Goal: Task Accomplishment & Management: Use online tool/utility

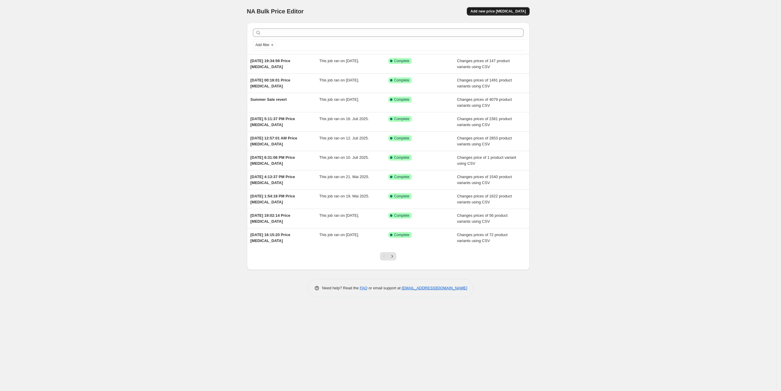
click at [497, 9] on span "Add new price [MEDICAL_DATA]" at bounding box center [497, 11] width 55 height 5
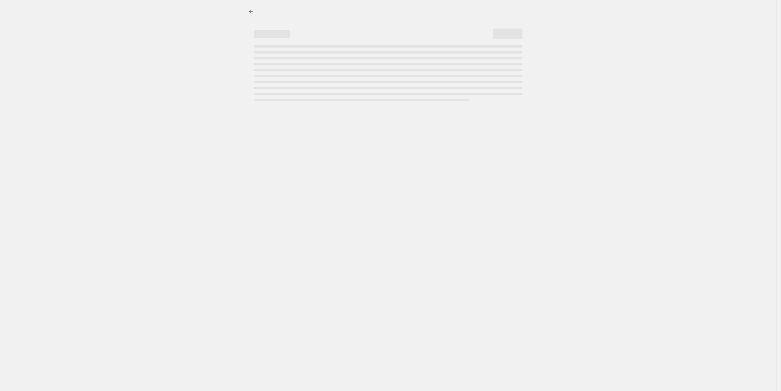
select select "percentage"
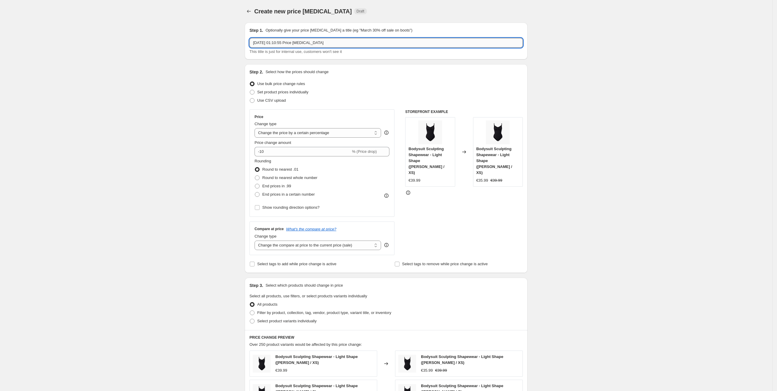
click at [297, 38] on input "[DATE] 01:10:55 Price [MEDICAL_DATA]" at bounding box center [385, 43] width 273 height 10
type input "xxx"
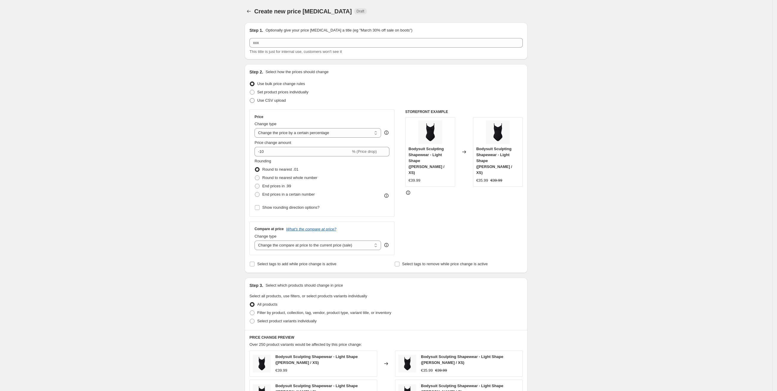
drag, startPoint x: 222, startPoint y: 77, endPoint x: 265, endPoint y: 104, distance: 49.7
click at [223, 77] on div "Create new price [MEDICAL_DATA]. This page is ready Create new price [MEDICAL_D…" at bounding box center [386, 302] width 772 height 604
click at [274, 103] on span "Use CSV upload" at bounding box center [271, 100] width 29 height 4
click at [250, 98] on input "Use CSV upload" at bounding box center [250, 98] width 0 height 0
radio input "true"
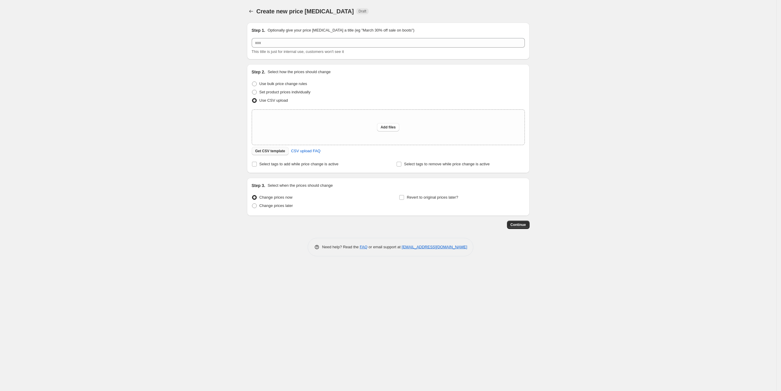
click at [270, 148] on button "Get CSV template" at bounding box center [270, 151] width 37 height 8
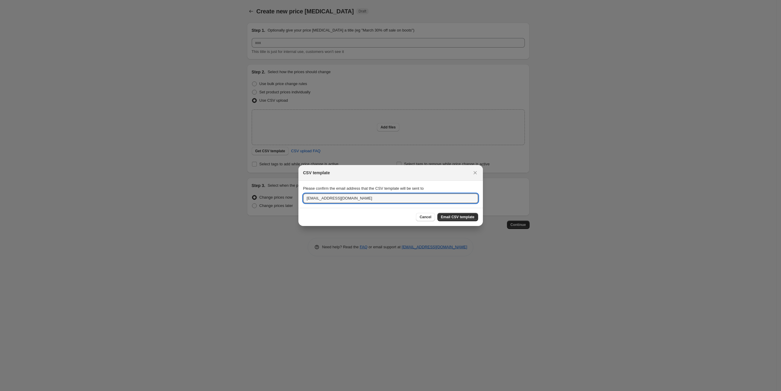
drag, startPoint x: 315, startPoint y: 199, endPoint x: 299, endPoint y: 199, distance: 16.1
click at [302, 199] on section "Please confirm the email address that the CSV template will be sent to [EMAIL_A…" at bounding box center [390, 194] width 184 height 27
click at [463, 217] on span "Email CSV template" at bounding box center [458, 217] width 34 height 5
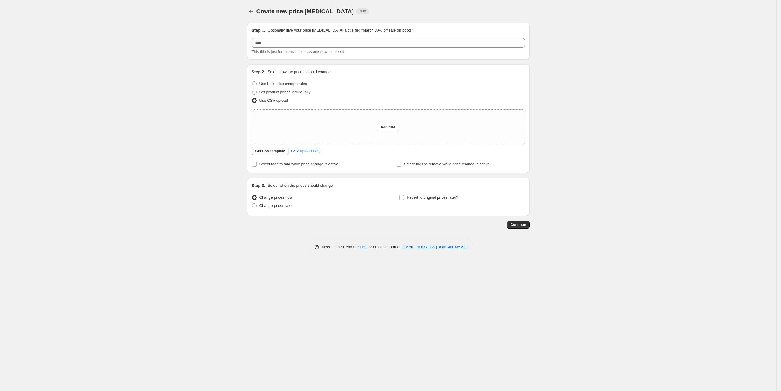
click at [276, 151] on span "Get CSV template" at bounding box center [270, 151] width 30 height 5
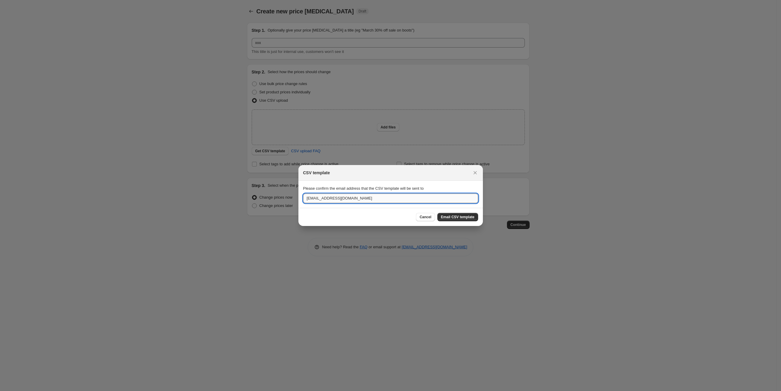
click at [342, 195] on input "[EMAIL_ADDRESS][DOMAIN_NAME]" at bounding box center [390, 199] width 175 height 10
drag, startPoint x: 314, startPoint y: 196, endPoint x: 295, endPoint y: 193, distance: 19.9
click at [295, 391] on div "CSV template Please confirm the email address that the CSV template will be sen…" at bounding box center [390, 391] width 781 height 0
type input "[EMAIL_ADDRESS][PERSON_NAME][DOMAIN_NAME]"
click at [371, 212] on div "Cancel Email CSV template" at bounding box center [390, 217] width 184 height 18
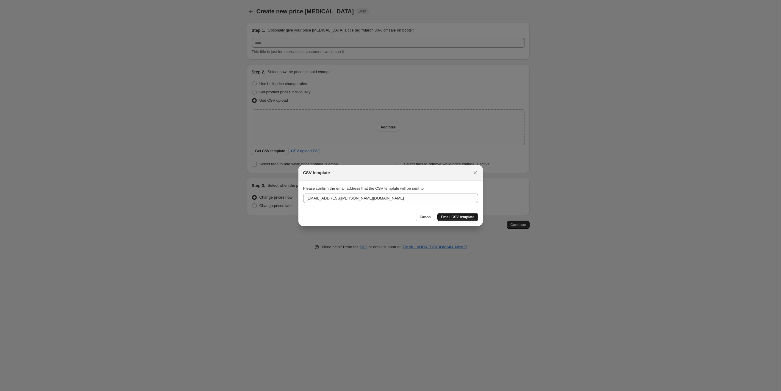
click at [447, 221] on button "Email CSV template" at bounding box center [457, 217] width 41 height 8
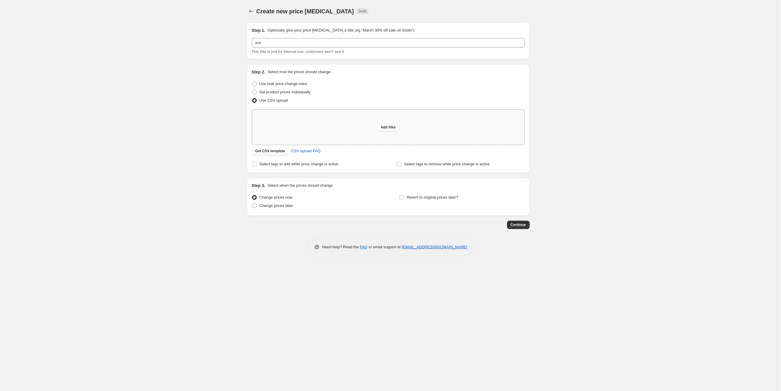
click at [303, 132] on div "Add files" at bounding box center [388, 127] width 273 height 35
type input "C:\fakepath\Untitled spreadsheet - mediums.csv"
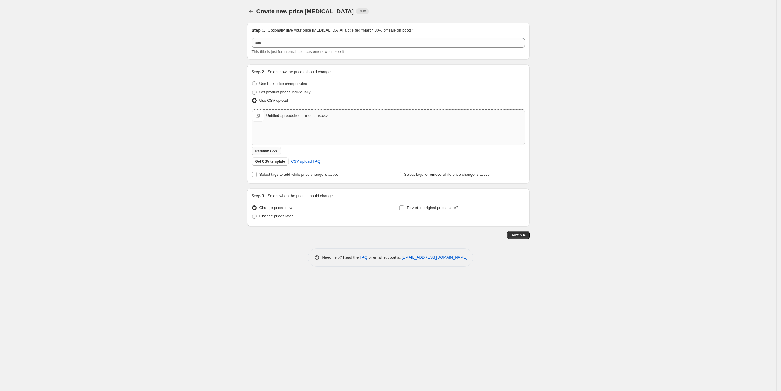
click at [275, 151] on span "Remove CSV" at bounding box center [266, 151] width 22 height 5
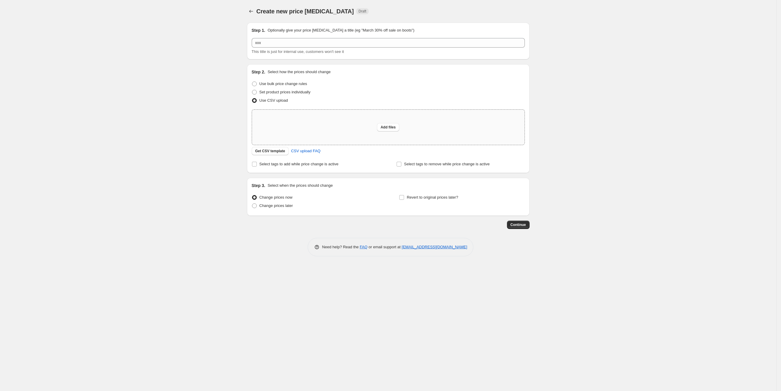
click at [276, 132] on div "Add files" at bounding box center [388, 127] width 273 height 35
type input "C:\fakepath\Untitled spreadsheet - mediums.csv"
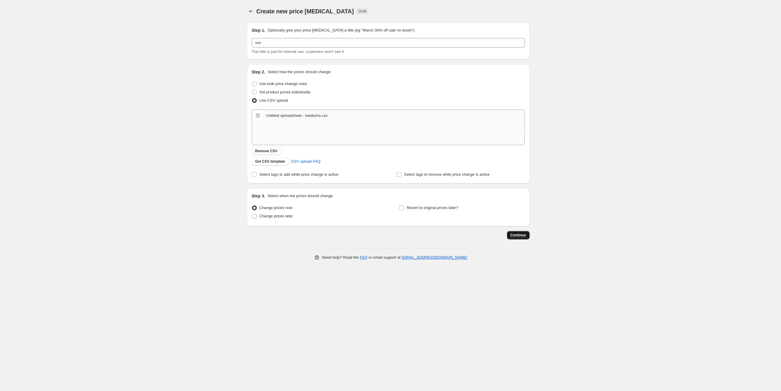
click at [516, 236] on span "Continue" at bounding box center [518, 235] width 15 height 5
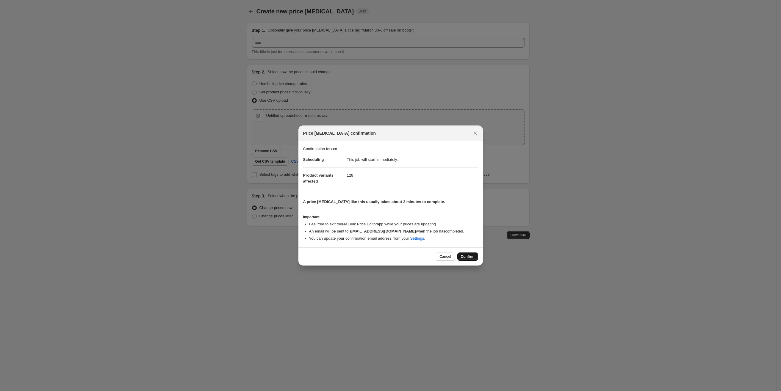
click at [464, 259] on span "Confirm" at bounding box center [468, 256] width 14 height 5
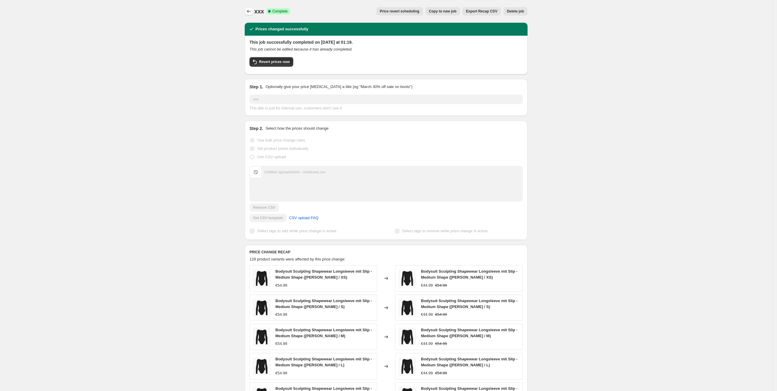
click at [248, 11] on icon "Price change jobs" at bounding box center [249, 11] width 6 height 6
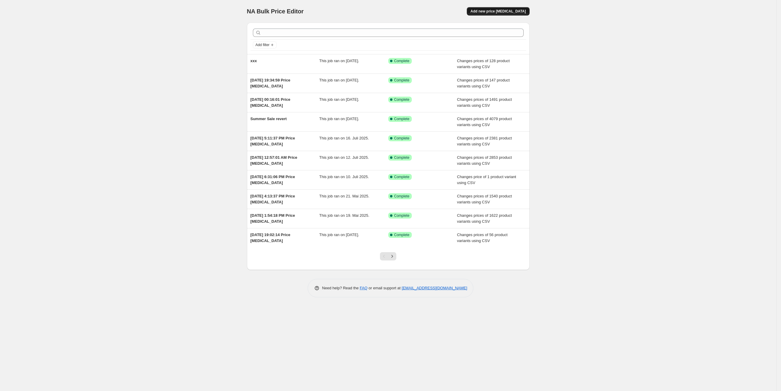
click at [509, 11] on span "Add new price [MEDICAL_DATA]" at bounding box center [497, 11] width 55 height 5
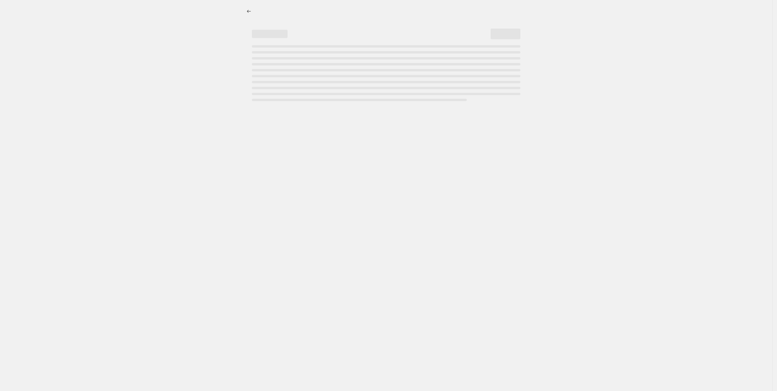
select select "percentage"
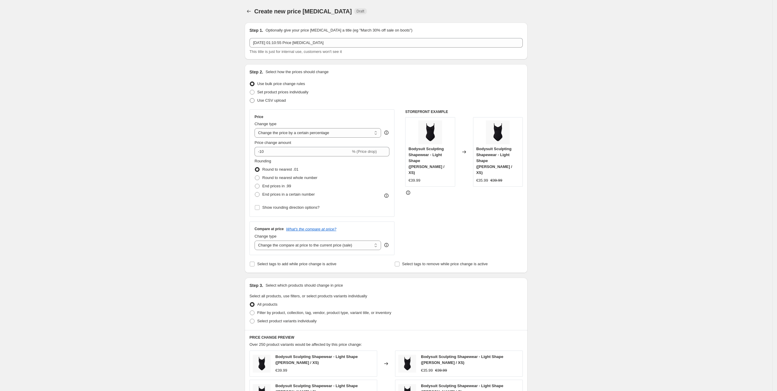
click at [279, 102] on span "Use CSV upload" at bounding box center [271, 100] width 29 height 4
click at [254, 96] on label "Use CSV upload" at bounding box center [267, 100] width 36 height 8
click at [257, 104] on label "Use CSV upload" at bounding box center [267, 100] width 36 height 8
click at [250, 98] on input "Use CSV upload" at bounding box center [250, 98] width 0 height 0
radio input "true"
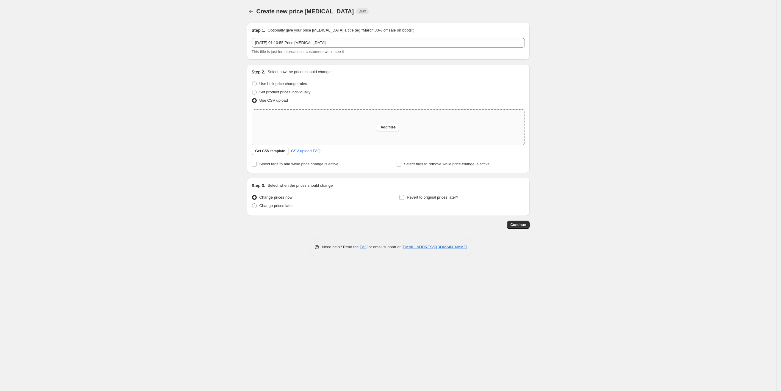
click at [301, 121] on div "Add files" at bounding box center [388, 127] width 273 height 35
type input "C:\fakepath\Untitled spreadsheet - mediums.csv"
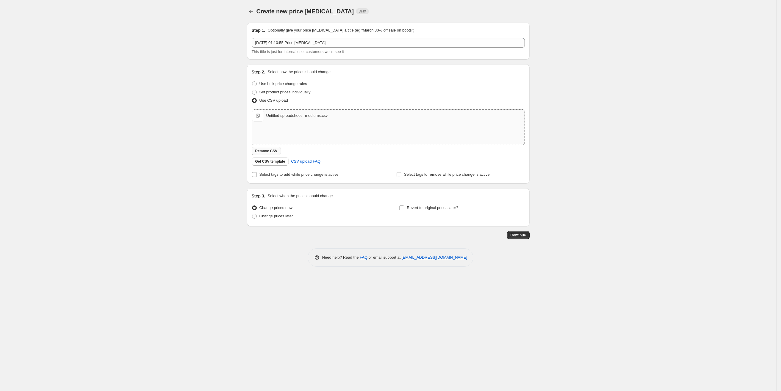
click at [272, 151] on span "Remove CSV" at bounding box center [266, 151] width 22 height 5
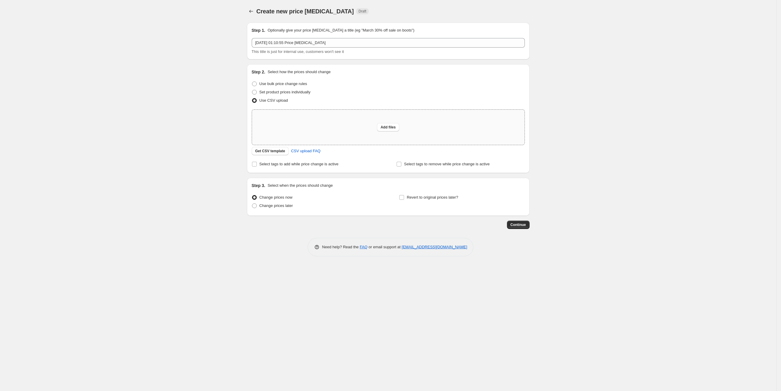
click at [277, 130] on div "Add files" at bounding box center [388, 127] width 273 height 35
type input "C:\fakepath\Untitled spreadsheet - Sheet2.csv"
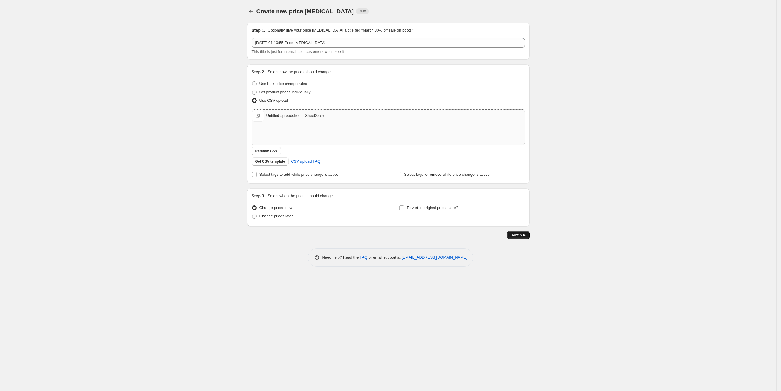
click at [514, 237] on span "Continue" at bounding box center [518, 235] width 15 height 5
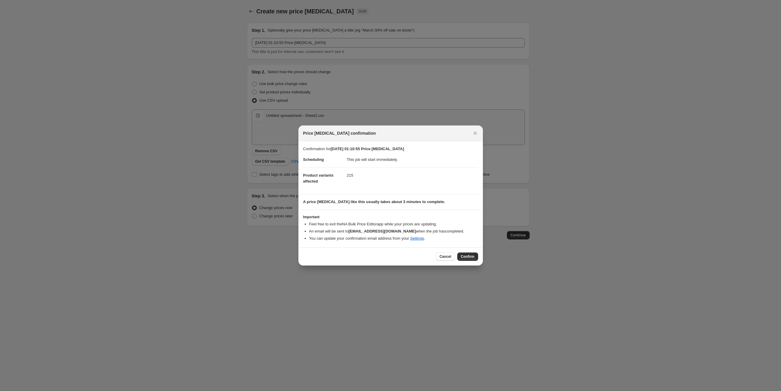
click at [467, 262] on div "Cancel Confirm" at bounding box center [390, 257] width 184 height 18
click at [468, 259] on span "Confirm" at bounding box center [468, 256] width 14 height 5
